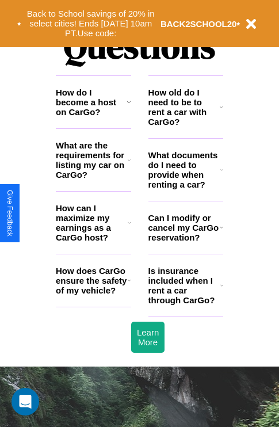
scroll to position [1395, 0]
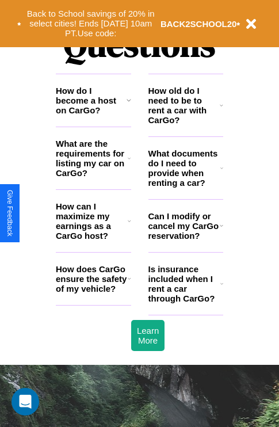
click at [93, 177] on h3 "What are the requirements for listing my car on CarGo?" at bounding box center [92, 158] width 72 height 39
click at [129, 163] on icon at bounding box center [129, 158] width 3 height 9
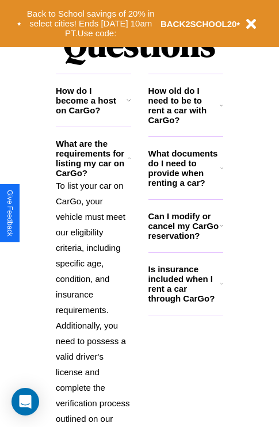
click at [185, 302] on h3 "Is insurance included when I rent a car through CarGo?" at bounding box center [185, 283] width 72 height 39
click at [185, 124] on h3 "How old do I need to be to rent a car with CarGo?" at bounding box center [185, 105] width 72 height 39
click at [222, 288] on icon at bounding box center [222, 283] width 3 height 9
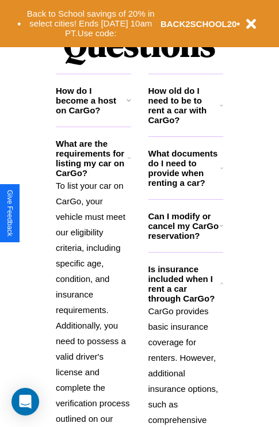
click at [185, 241] on h3 "Can I modify or cancel my CarGo reservation?" at bounding box center [184, 225] width 71 height 29
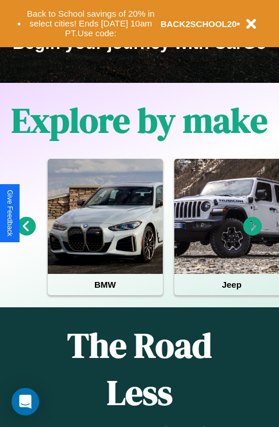
scroll to position [177, 0]
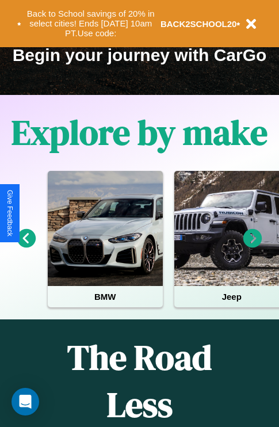
click at [253, 246] on icon at bounding box center [253, 238] width 19 height 19
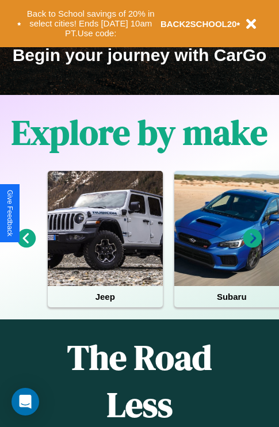
click at [26, 246] on icon at bounding box center [26, 238] width 19 height 19
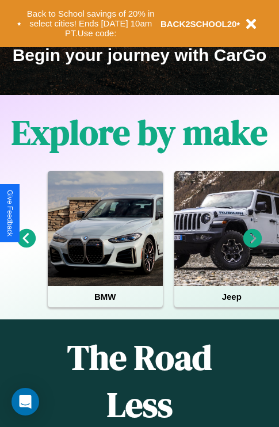
click at [253, 246] on icon at bounding box center [253, 238] width 19 height 19
